Goal: Task Accomplishment & Management: Manage account settings

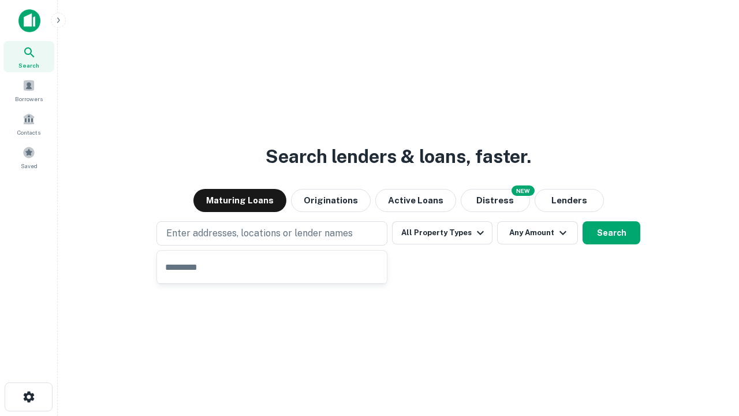
type input "**********"
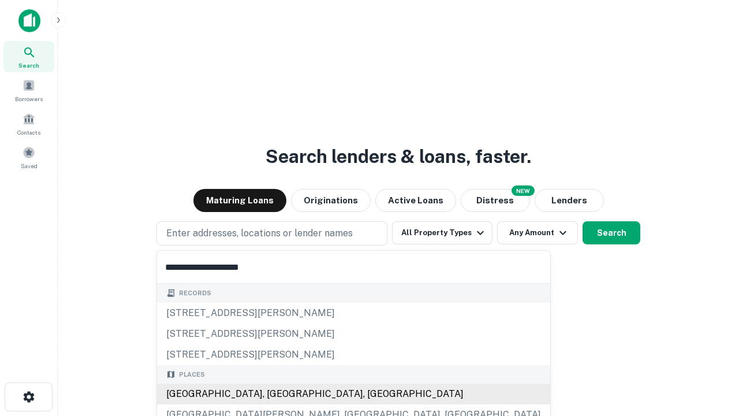
click at [276, 394] on div "Santa Monica, CA, USA" at bounding box center [353, 393] width 393 height 21
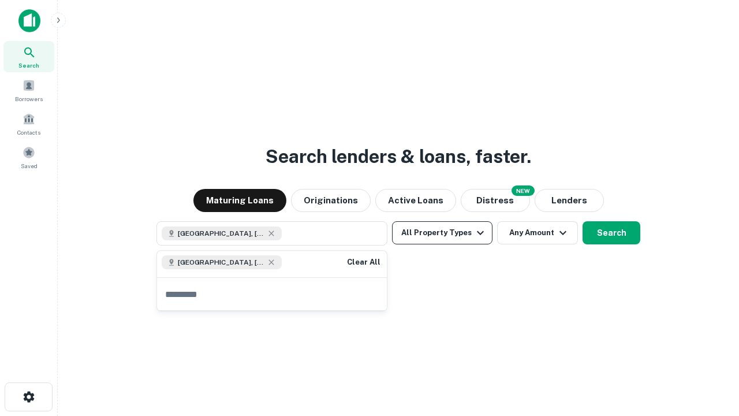
click at [442, 233] on button "All Property Types" at bounding box center [442, 232] width 100 height 23
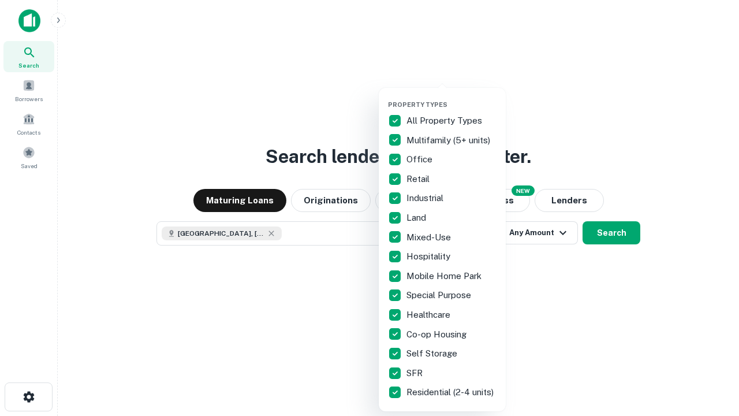
click at [451, 97] on button "button" at bounding box center [451, 97] width 127 height 1
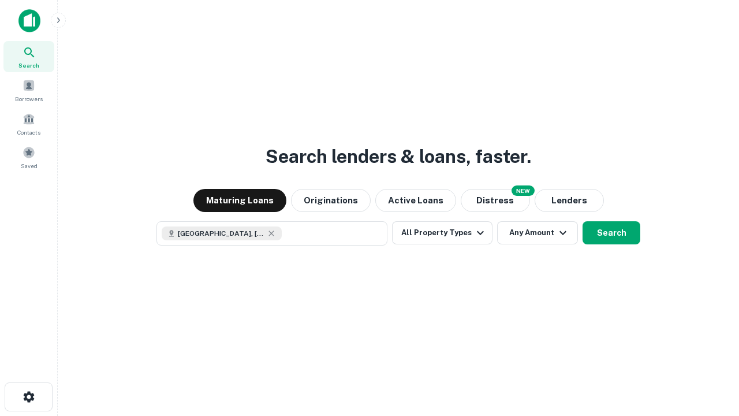
scroll to position [18, 0]
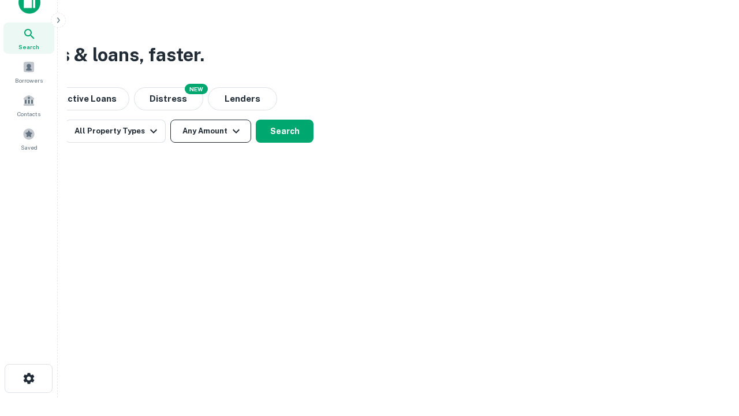
click at [211, 131] on button "Any Amount" at bounding box center [210, 130] width 81 height 23
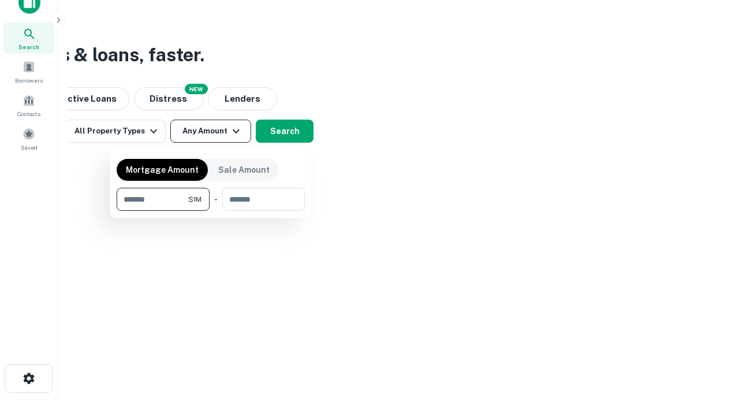
type input "*******"
click at [211, 211] on button "button" at bounding box center [211, 211] width 188 height 1
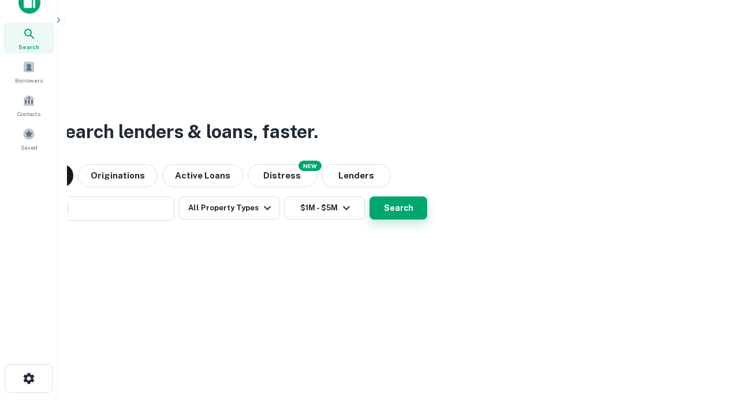
click at [369, 196] on button "Search" at bounding box center [398, 207] width 58 height 23
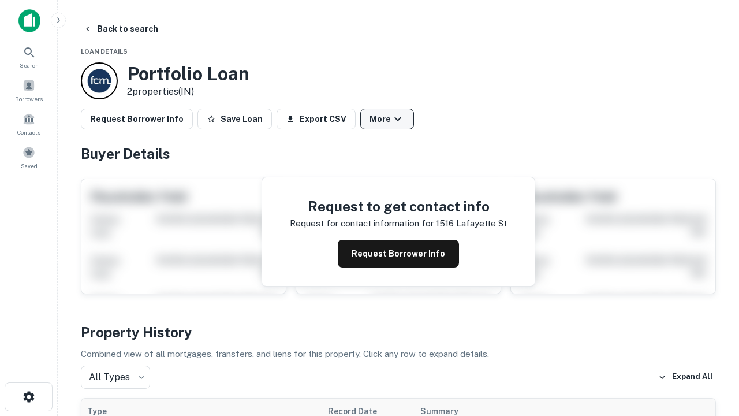
click at [387, 119] on button "More" at bounding box center [387, 119] width 54 height 21
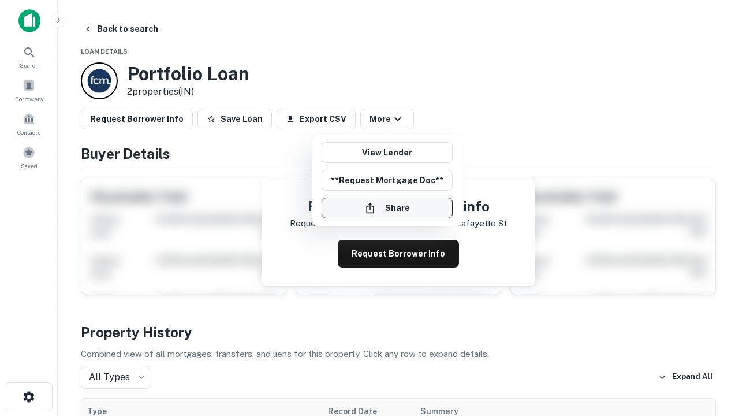
click at [387, 208] on button "Share" at bounding box center [386, 207] width 131 height 21
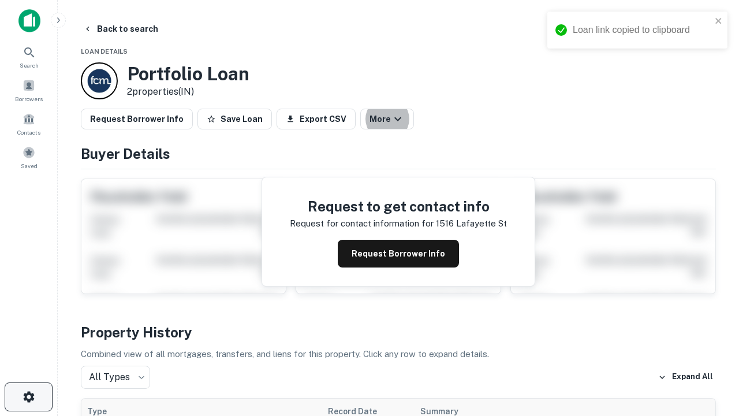
click at [28, 397] on icon "button" at bounding box center [29, 397] width 14 height 14
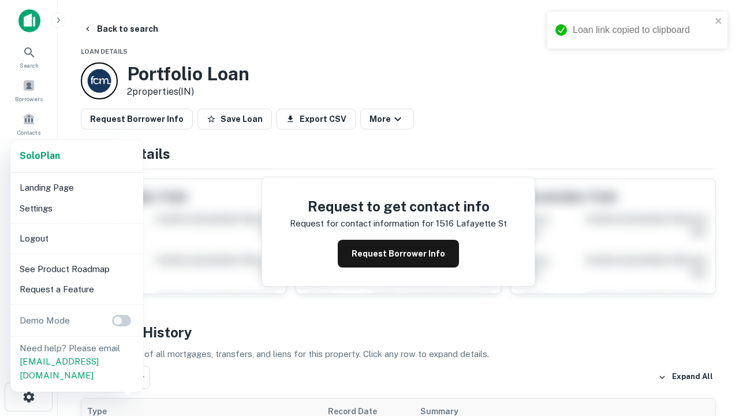
click at [76, 238] on li "Logout" at bounding box center [77, 238] width 124 height 21
